Goal: Task Accomplishment & Management: Use online tool/utility

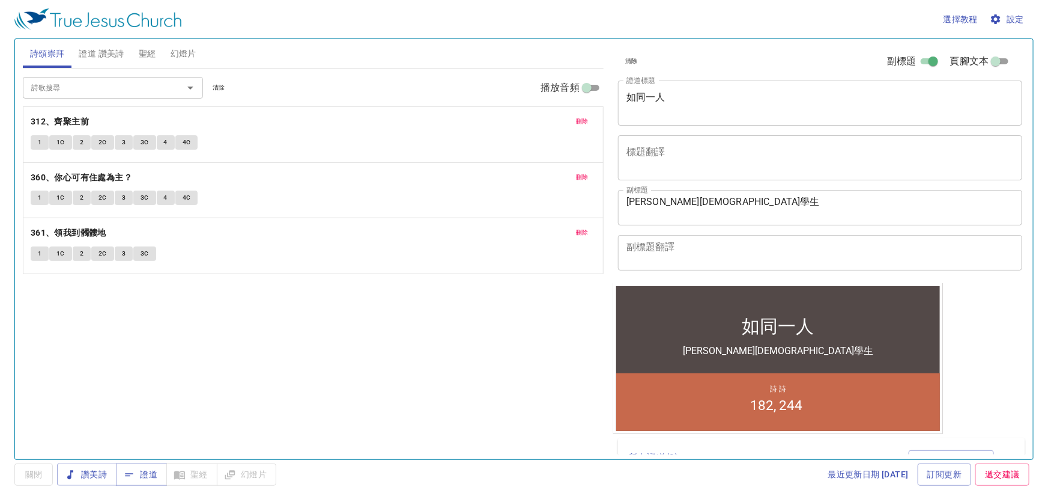
click at [312, 433] on div "詩歌搜尋 詩歌搜尋 清除 播放音頻 刪除 312、齊聚主前 1 1C 2 2C 3 3C 4 4C 刪除 360、你心可有住處為主？ 1 1C 2 2C 3 …" at bounding box center [313, 258] width 581 height 380
click at [584, 126] on span "刪除" at bounding box center [582, 121] width 13 height 11
click at [584, 172] on span "刪除" at bounding box center [582, 177] width 13 height 11
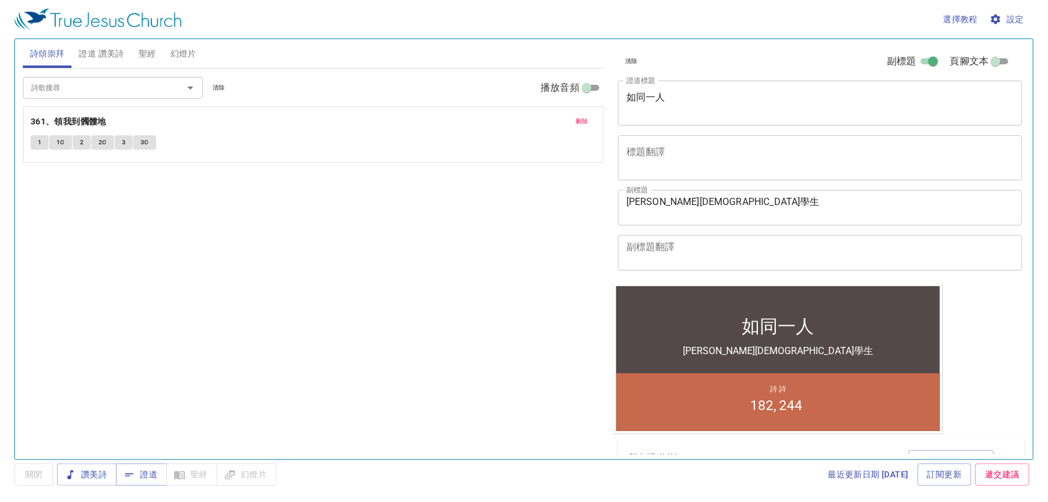
click at [584, 126] on span "刪除" at bounding box center [582, 121] width 13 height 11
click at [107, 51] on span "證道 讚美詩" at bounding box center [101, 53] width 45 height 15
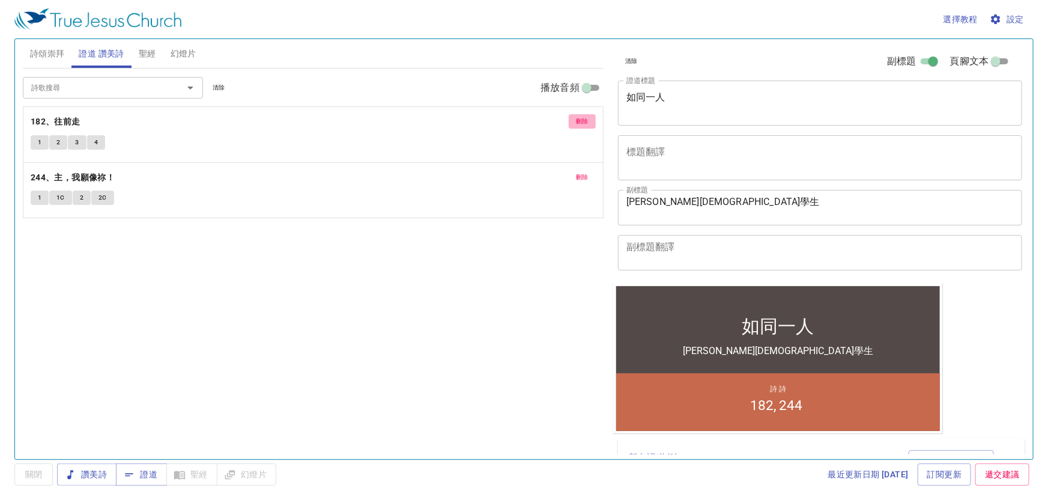
click at [579, 118] on span "刪除" at bounding box center [582, 121] width 13 height 11
click at [579, 172] on span "刪除" at bounding box center [582, 177] width 13 height 11
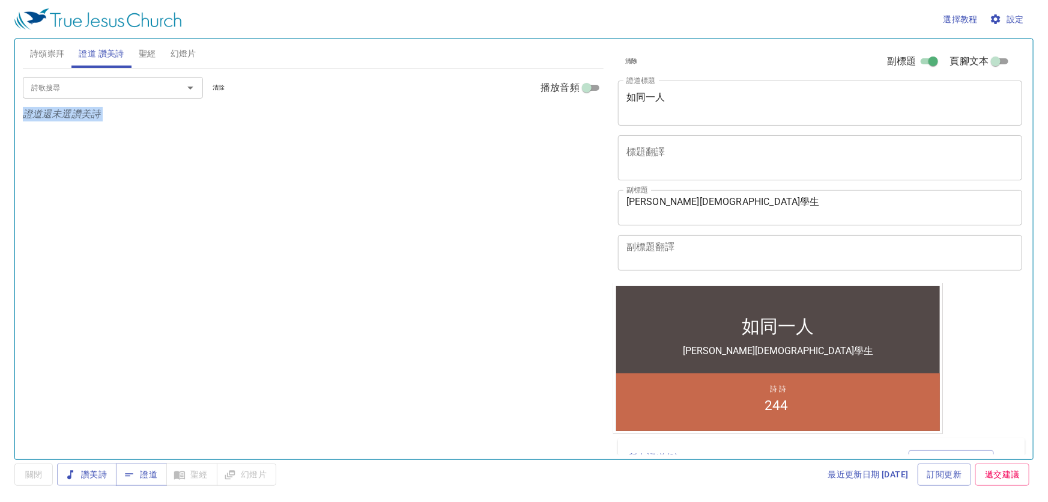
click at [582, 118] on p "證道還未選讚美詩" at bounding box center [313, 114] width 581 height 14
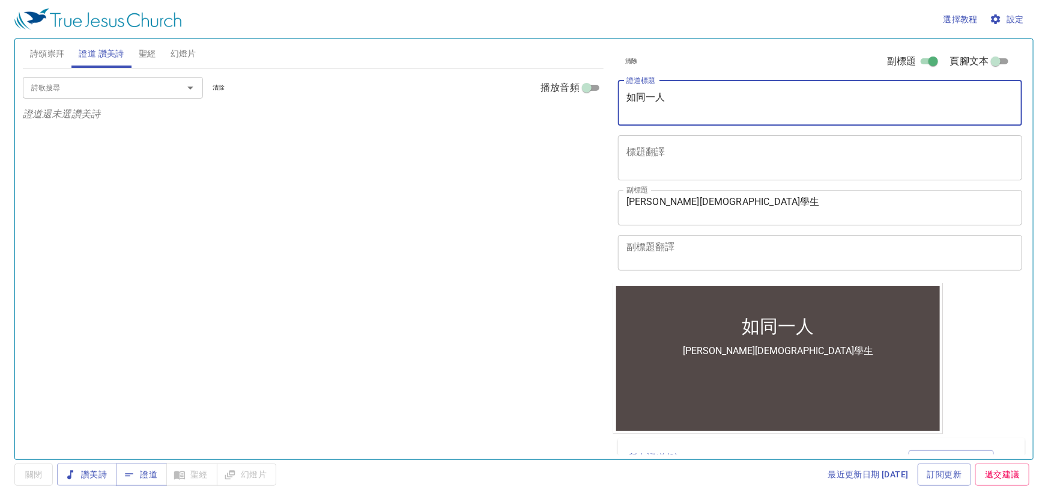
drag, startPoint x: 709, startPoint y: 95, endPoint x: 557, endPoint y: 114, distance: 153.2
click at [557, 114] on div "詩頌崇拜 證道 讚美詩 聖經 幻燈片 詩歌搜尋 詩歌搜尋 清除 播放音頻 詩頌崇拜還未選讚美詩 詩歌搜尋 詩歌搜尋 清除 播放音頻 證道還未選讚美詩 創世記 …" at bounding box center [524, 244] width 1012 height 420
click at [622, 204] on div "林宗生神學生 x 副標題" at bounding box center [820, 207] width 404 height 35
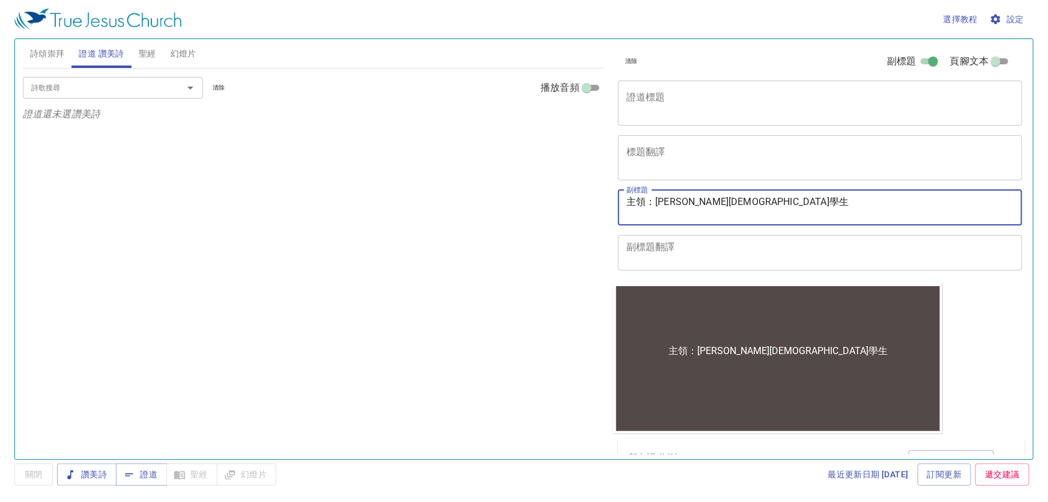
click at [690, 202] on textarea "主領：林宗生神學生" at bounding box center [821, 207] width 388 height 23
type textarea "主領：[PERSON_NAME] [DEMOGRAPHIC_DATA]學生"
click at [123, 91] on input "詩歌搜尋" at bounding box center [95, 88] width 138 height 14
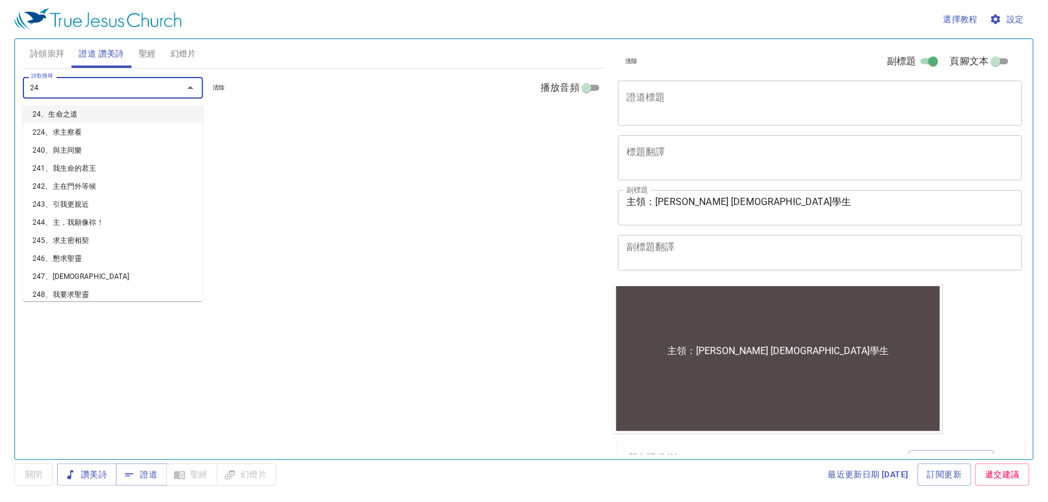
type input "243"
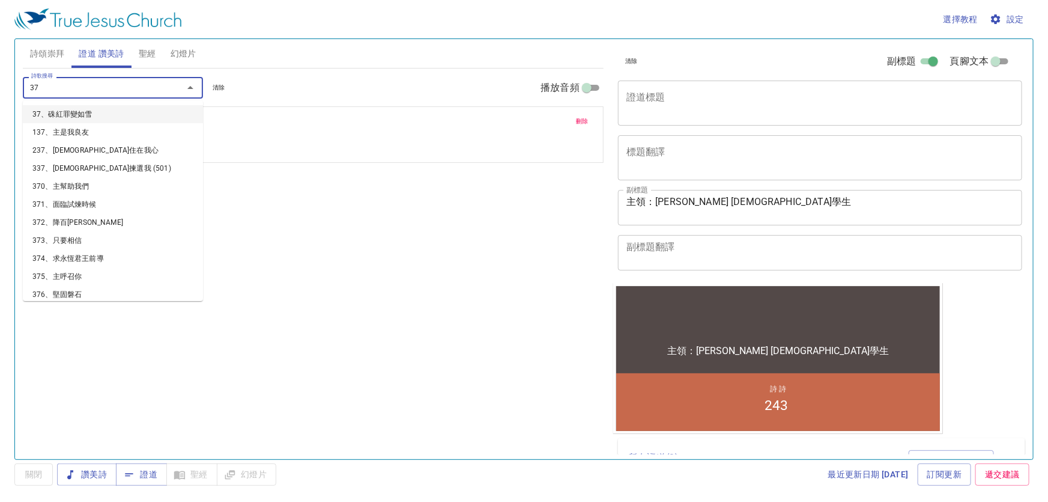
type input "373"
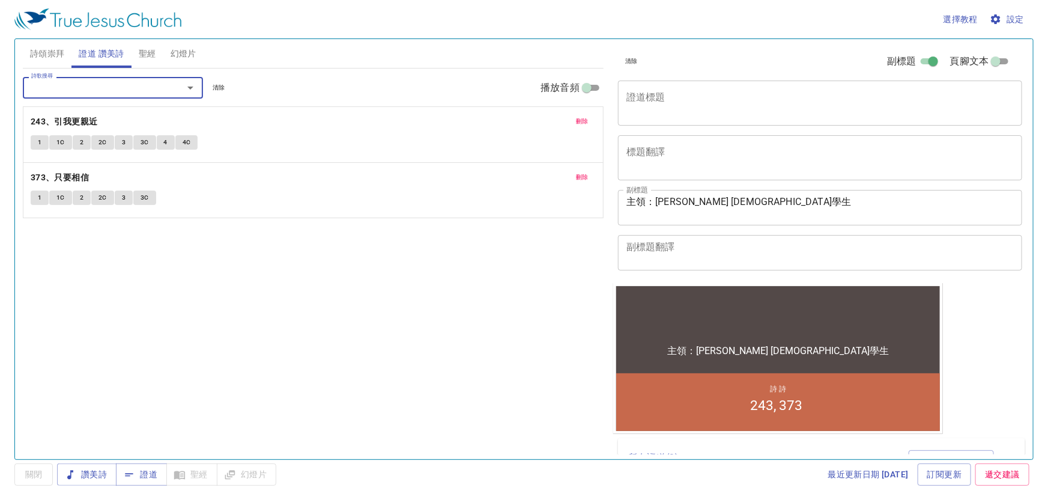
click at [647, 105] on textarea "證道標題" at bounding box center [821, 102] width 388 height 23
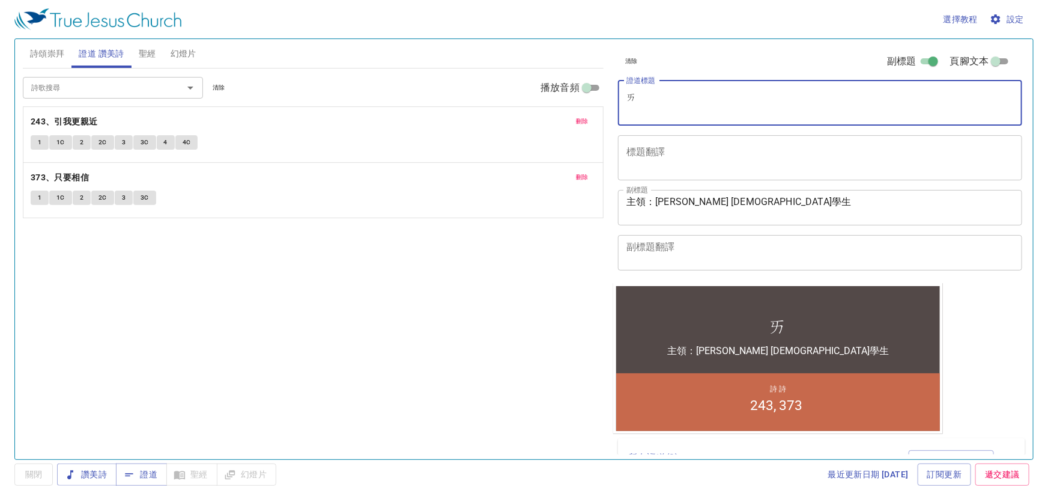
type textarea "癌"
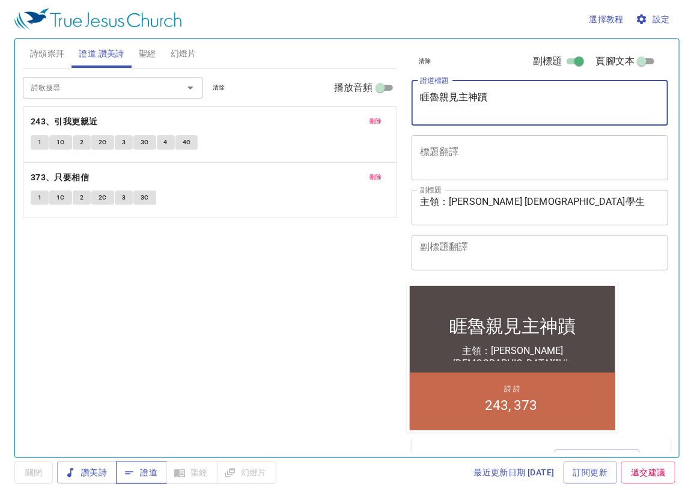
type textarea "睚魯親見主神蹟"
click at [159, 473] on button "證道" at bounding box center [141, 472] width 51 height 22
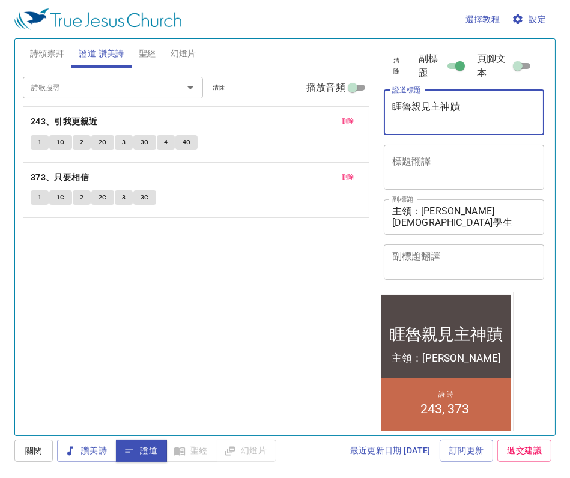
drag, startPoint x: 495, startPoint y: 101, endPoint x: 218, endPoint y: 114, distance: 277.3
click at [218, 114] on div "詩頌崇拜 證道 讚美詩 聖經 幻燈片 詩歌搜尋 詩歌搜尋 清除 播放音頻 詩頌崇拜還未選讚美詩 詩歌搜尋 詩歌搜尋 清除 播放音頻 刪除 243、引我更親近 …" at bounding box center [285, 232] width 534 height 397
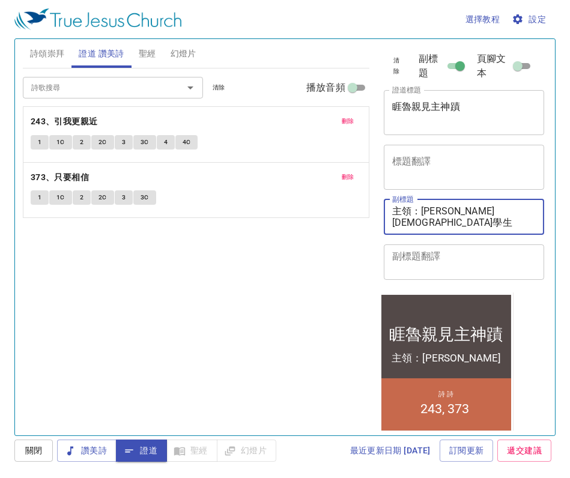
drag, startPoint x: 481, startPoint y: 210, endPoint x: 424, endPoint y: 205, distance: 57.8
click at [424, 205] on textarea "主領：[PERSON_NAME] [DEMOGRAPHIC_DATA]學生" at bounding box center [464, 216] width 144 height 23
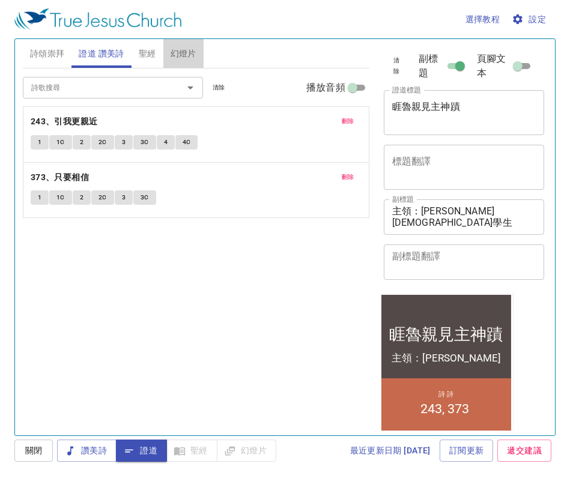
click at [190, 49] on span "幻燈片" at bounding box center [184, 53] width 26 height 15
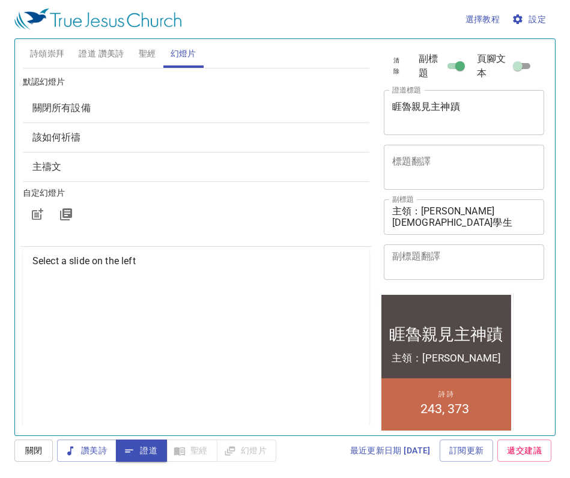
click at [60, 144] on span "該如何祈禱" at bounding box center [195, 137] width 327 height 14
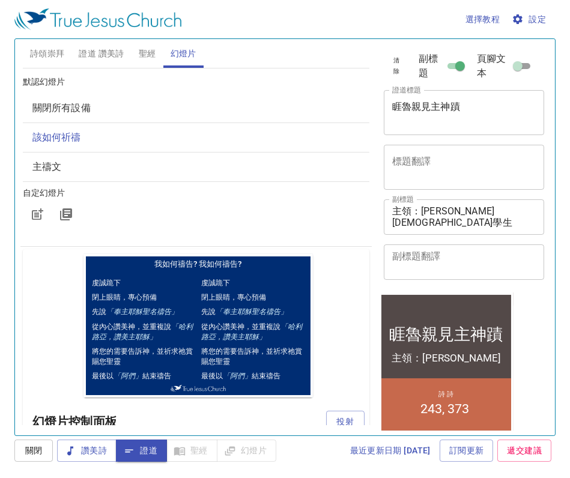
click at [539, 24] on span "設定" at bounding box center [530, 19] width 32 height 15
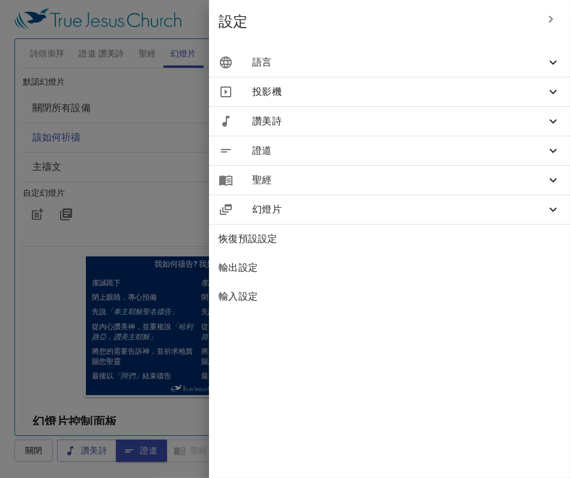
click at [388, 62] on span "語言" at bounding box center [399, 62] width 294 height 14
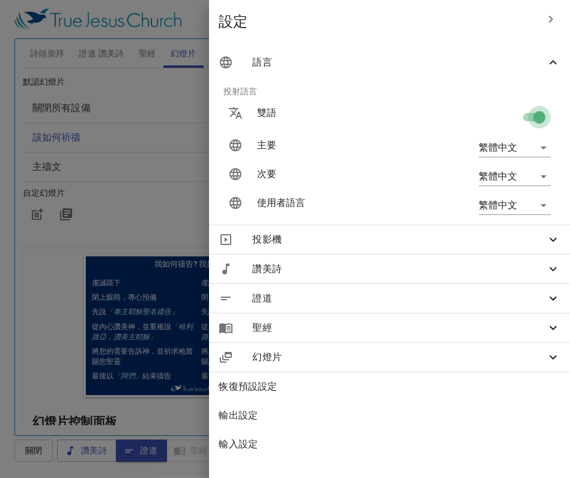
click at [538, 117] on input "checkbox" at bounding box center [539, 119] width 68 height 23
checkbox input "false"
click at [175, 225] on div at bounding box center [285, 239] width 570 height 478
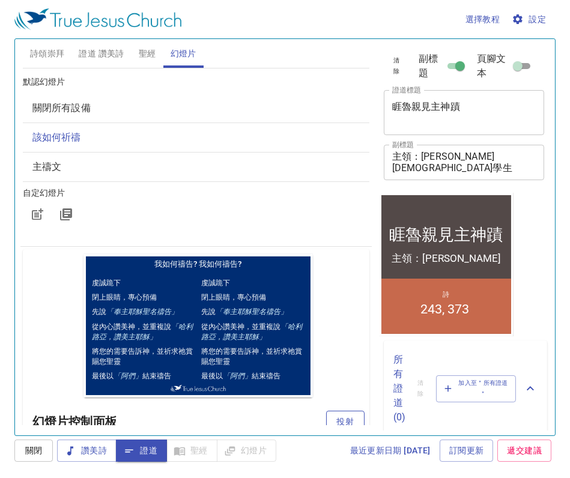
click at [348, 422] on button "投射" at bounding box center [345, 422] width 38 height 22
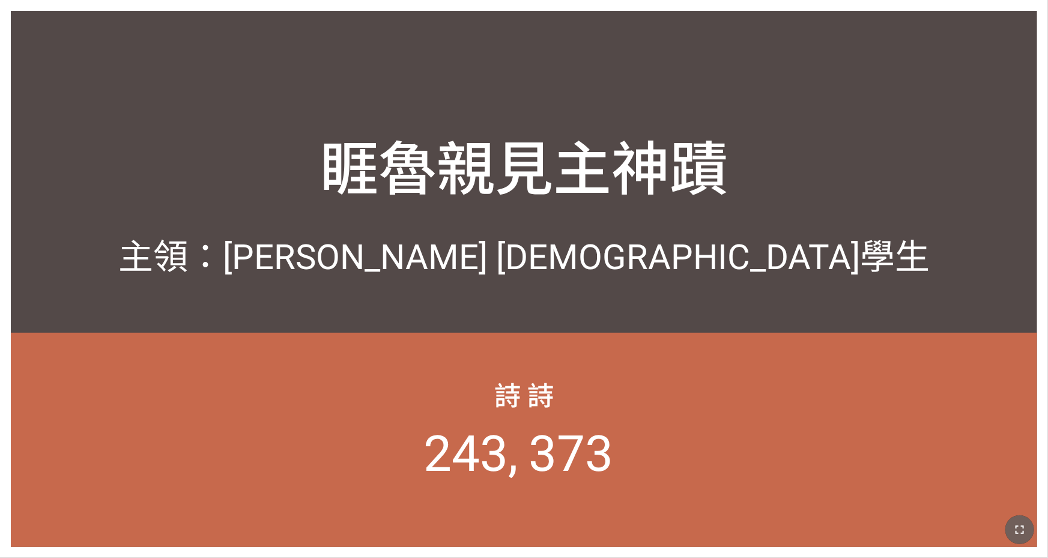
click at [1020, 521] on button "button" at bounding box center [1020, 530] width 29 height 29
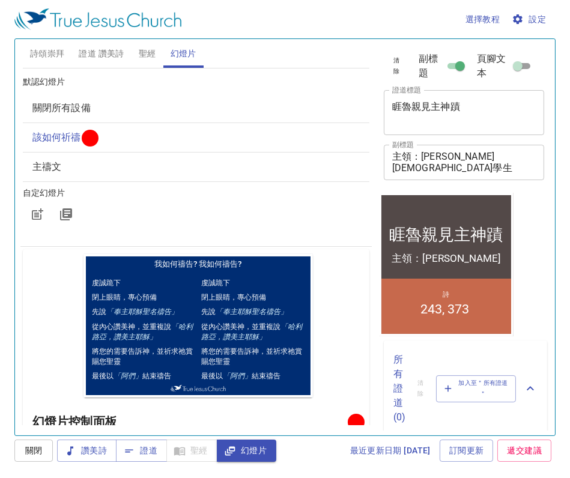
click at [46, 53] on span "詩頌崇拜" at bounding box center [47, 53] width 35 height 15
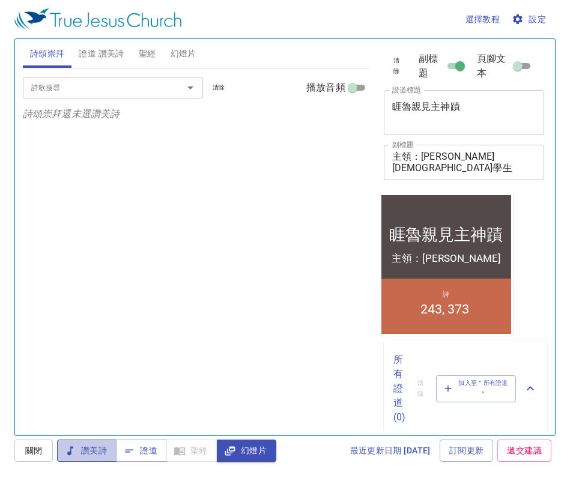
click at [84, 451] on span "讚美詩" at bounding box center [87, 450] width 40 height 15
click at [103, 91] on input "詩歌搜尋" at bounding box center [95, 88] width 138 height 14
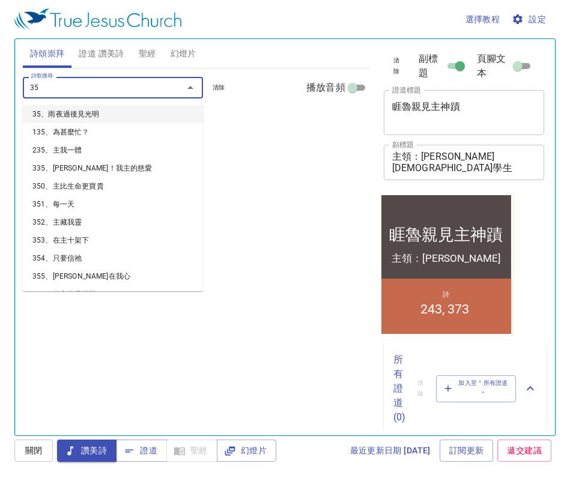
type input "354"
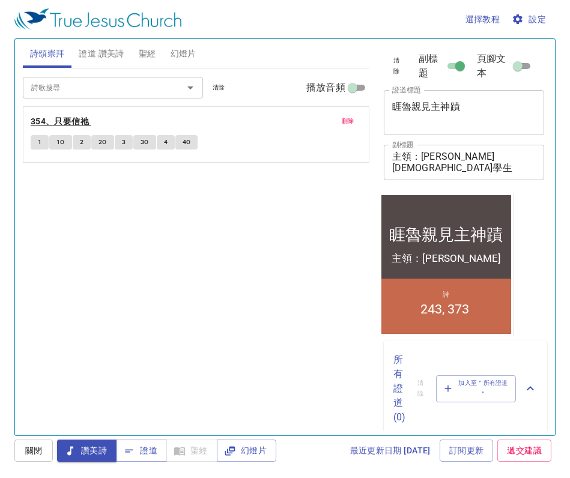
click at [77, 120] on b "354、只要信祂" at bounding box center [60, 121] width 58 height 15
click at [40, 139] on span "1" at bounding box center [40, 142] width 4 height 11
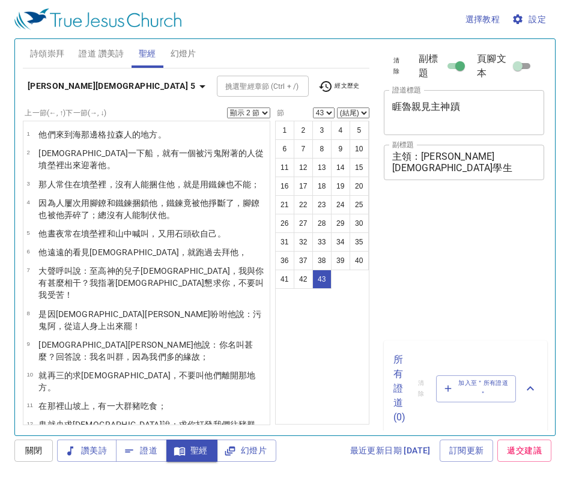
select select "2"
select select "43"
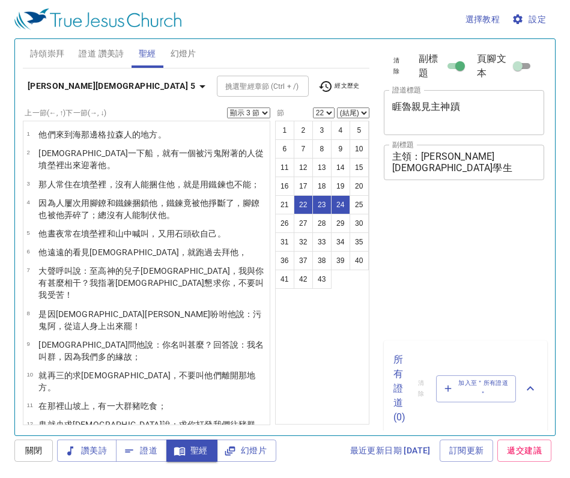
select select "3"
select select "22"
select select "3"
select select "22"
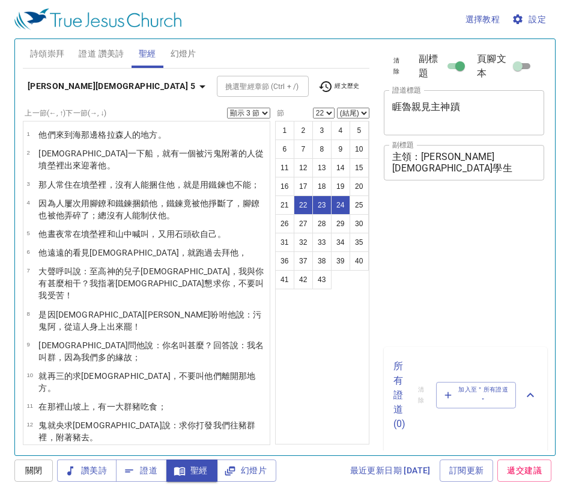
select select "3"
select select "22"
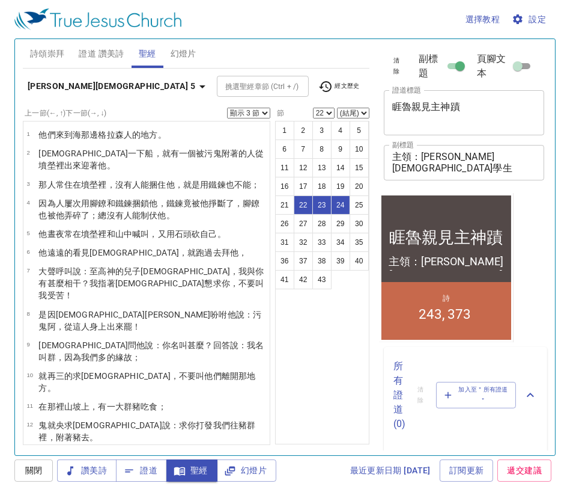
scroll to position [411, 0]
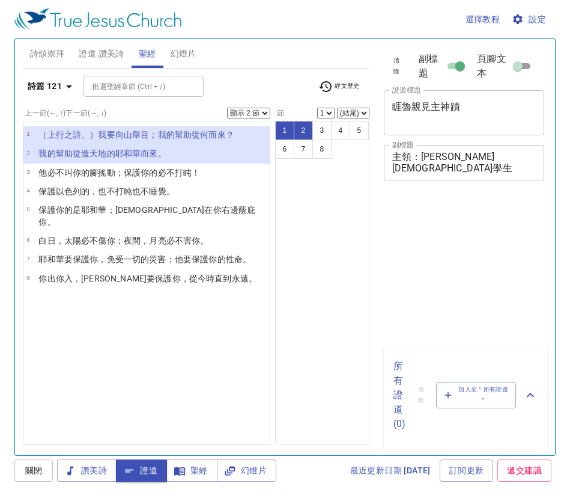
select select "2"
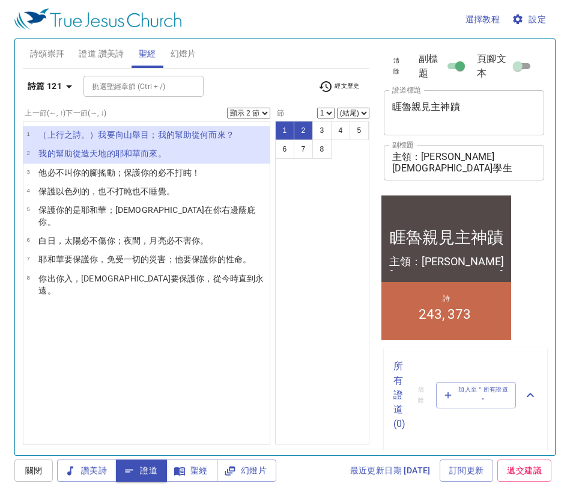
click at [66, 86] on icon "button" at bounding box center [69, 86] width 14 height 14
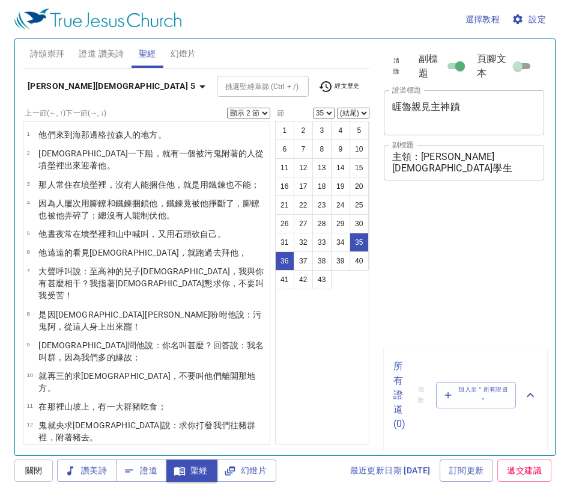
select select "2"
select select "35"
select select "2"
select select "36"
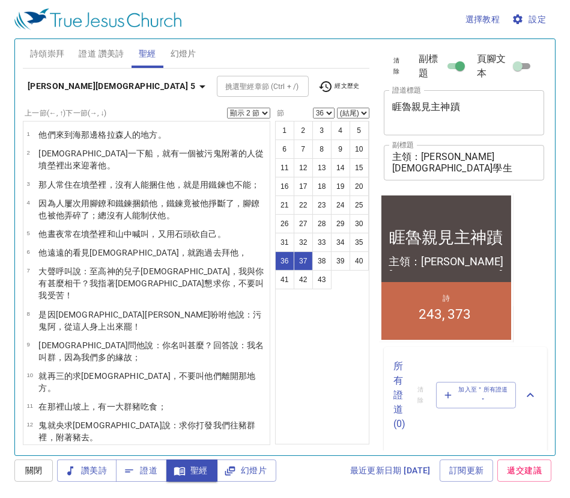
scroll to position [829, 0]
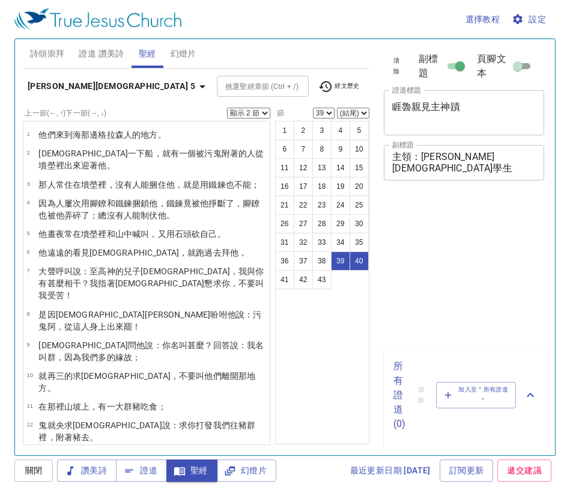
select select "2"
select select "39"
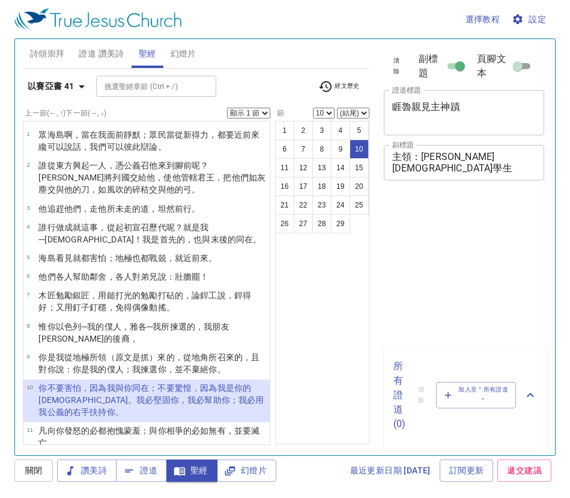
select select "10"
